Goal: Navigation & Orientation: Find specific page/section

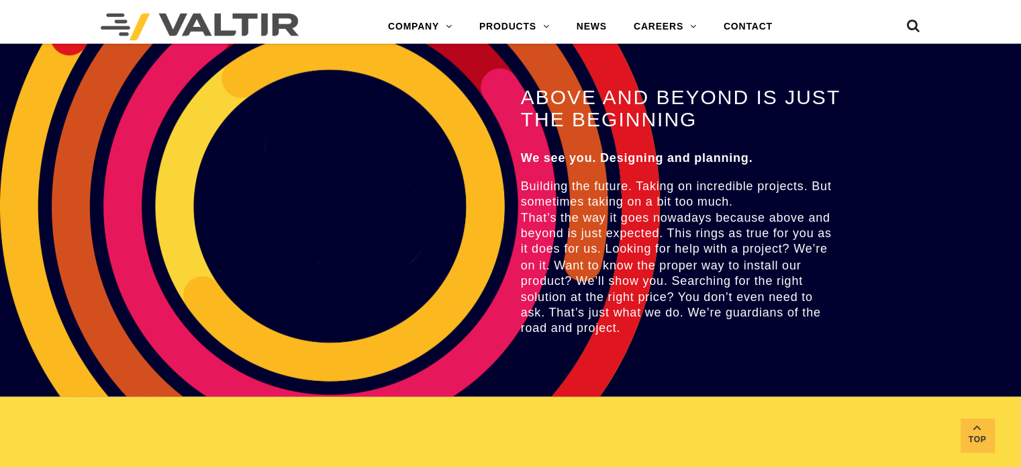
scroll to position [2307, 0]
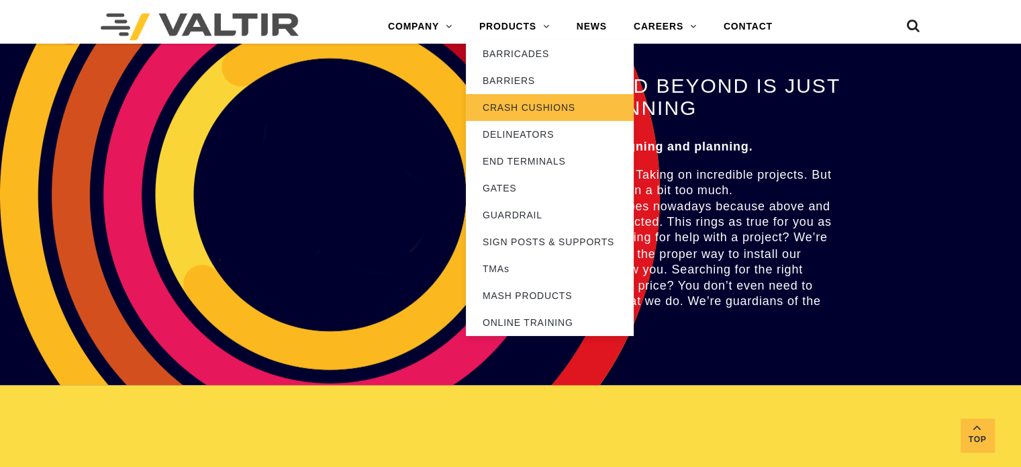
click at [561, 106] on link "CRASH CUSHIONS" at bounding box center [550, 107] width 168 height 27
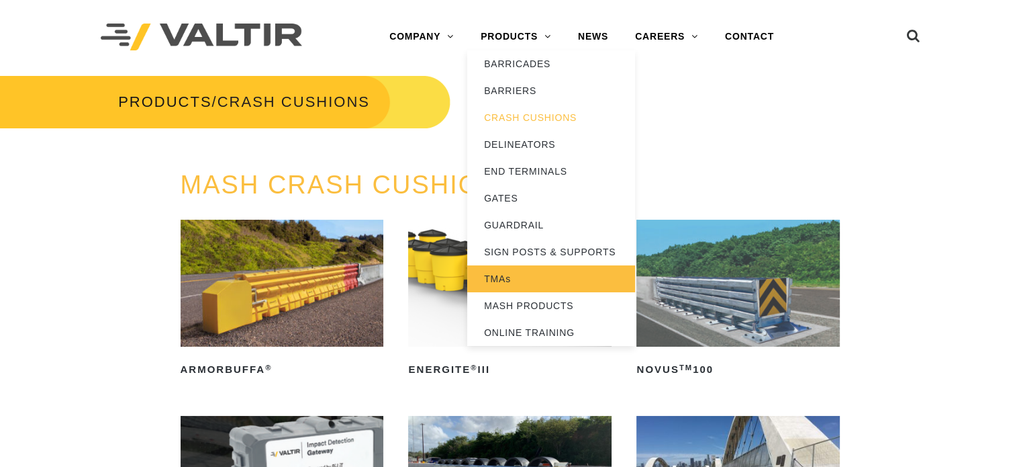
click at [497, 280] on link "TMAs" at bounding box center [551, 278] width 168 height 27
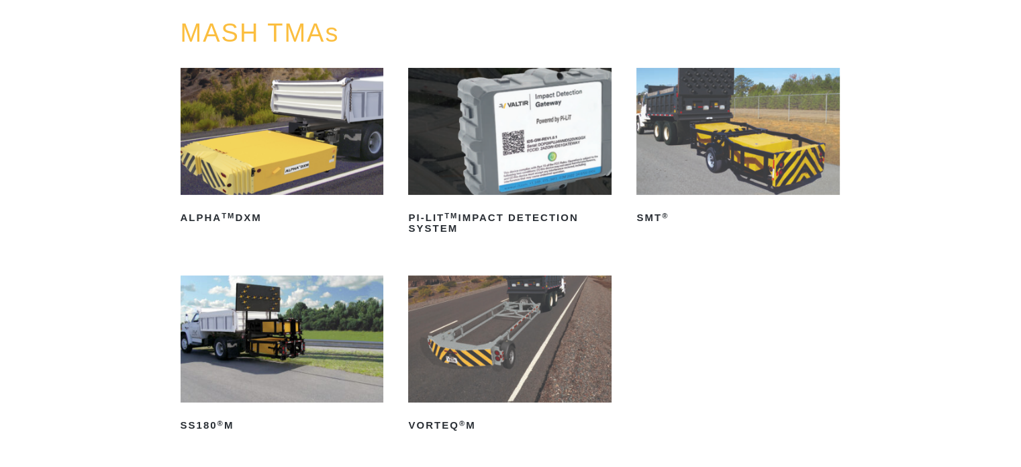
scroll to position [154, 0]
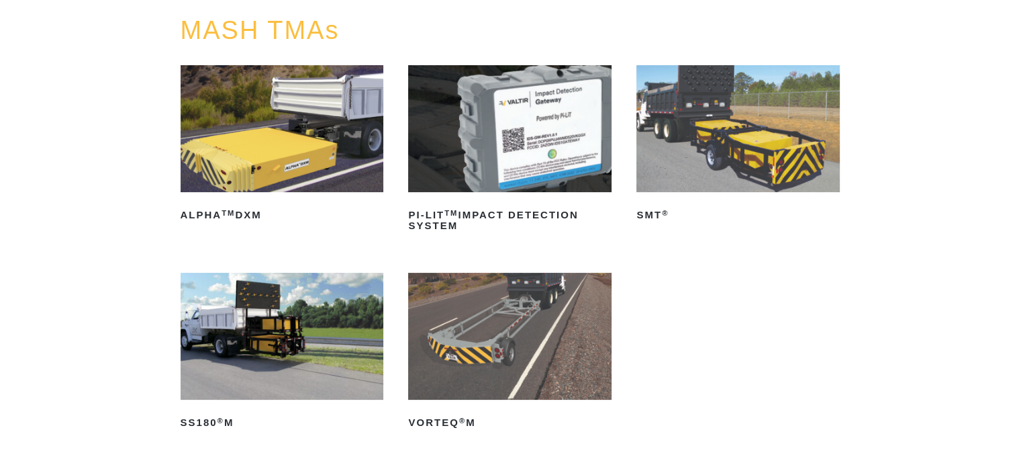
drag, startPoint x: 1029, startPoint y: 83, endPoint x: 1031, endPoint y: 113, distance: 31.0
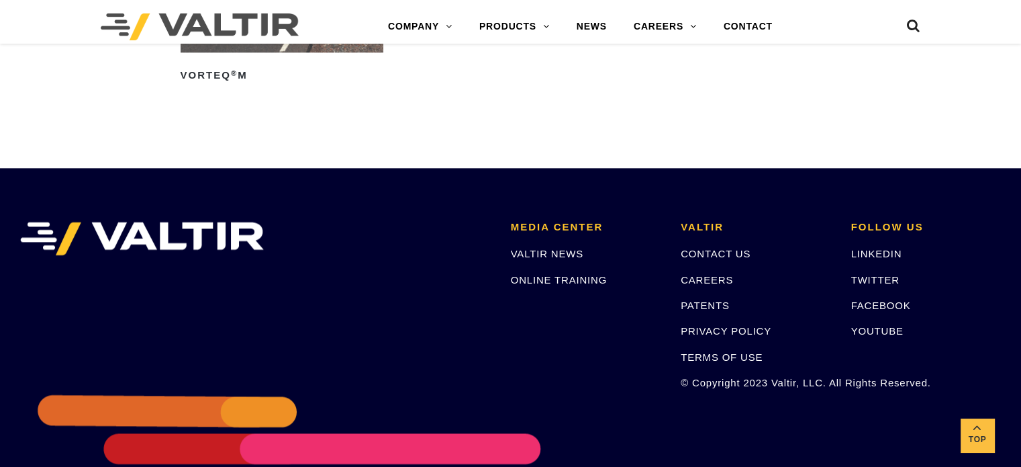
scroll to position [1799, 0]
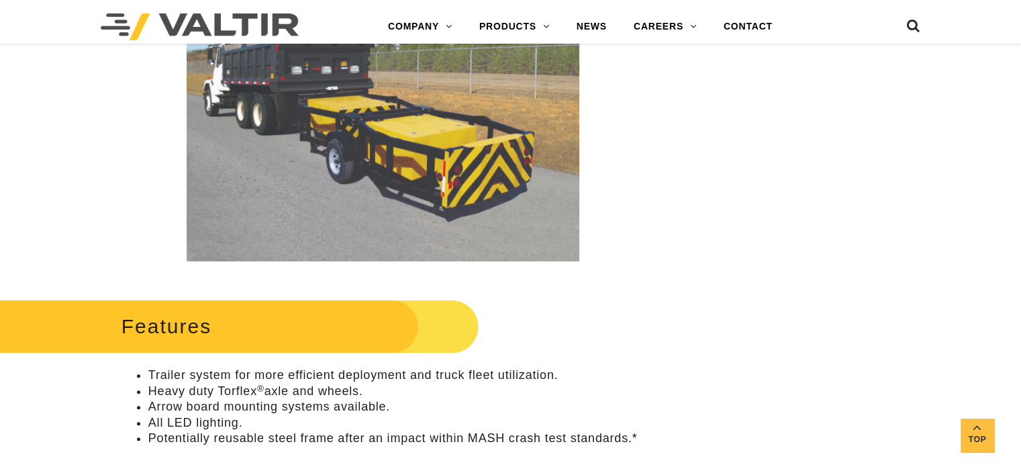
scroll to position [469, 0]
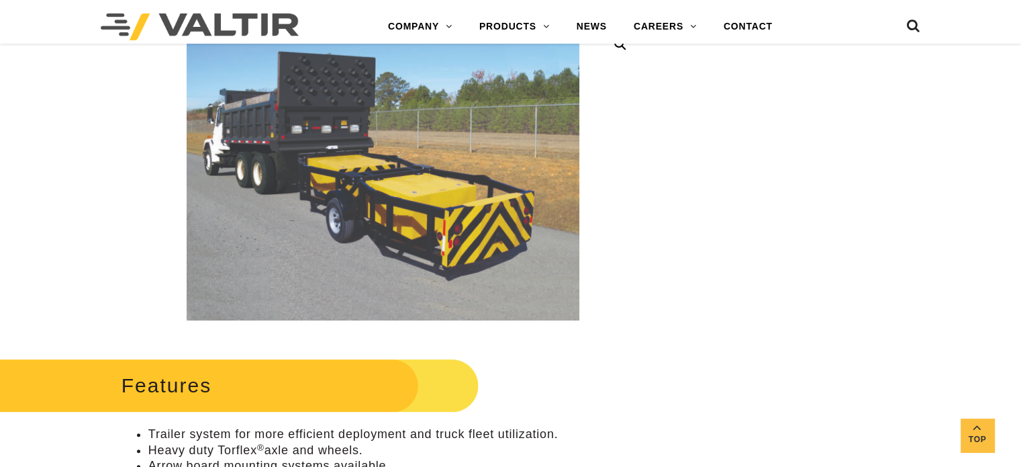
drag, startPoint x: 1023, startPoint y: 39, endPoint x: 994, endPoint y: 76, distance: 47.3
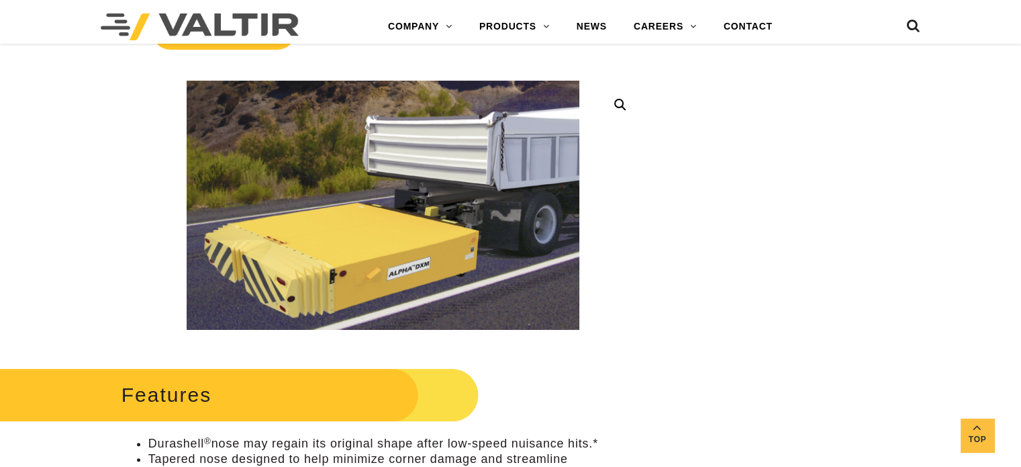
scroll to position [236, 0]
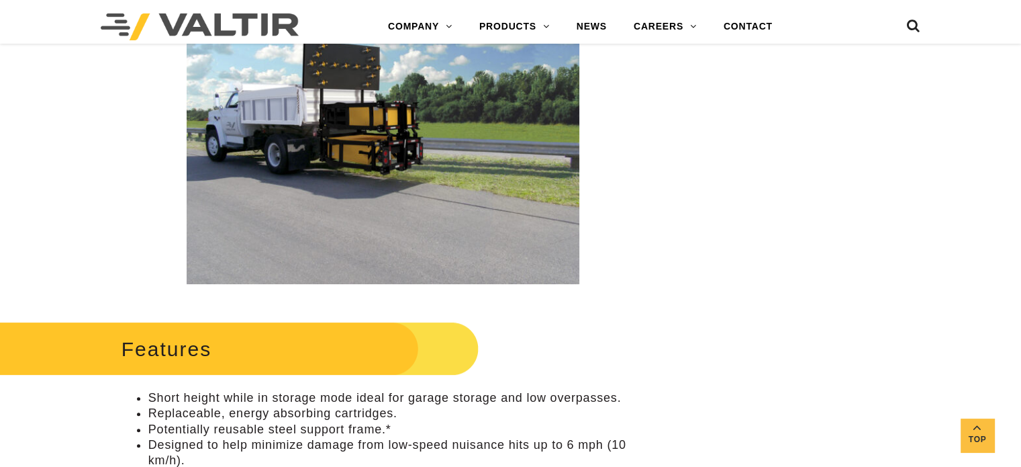
scroll to position [276, 0]
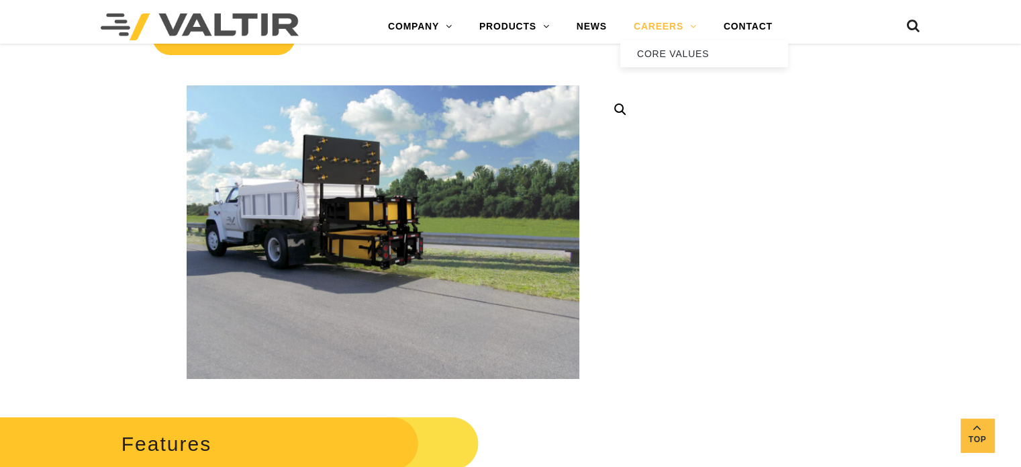
click at [664, 21] on link "CAREERS" at bounding box center [665, 26] width 90 height 27
